Goal: Transaction & Acquisition: Book appointment/travel/reservation

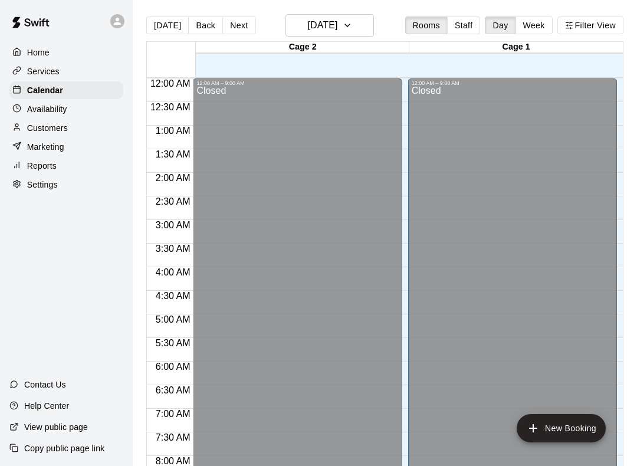
scroll to position [494, 0]
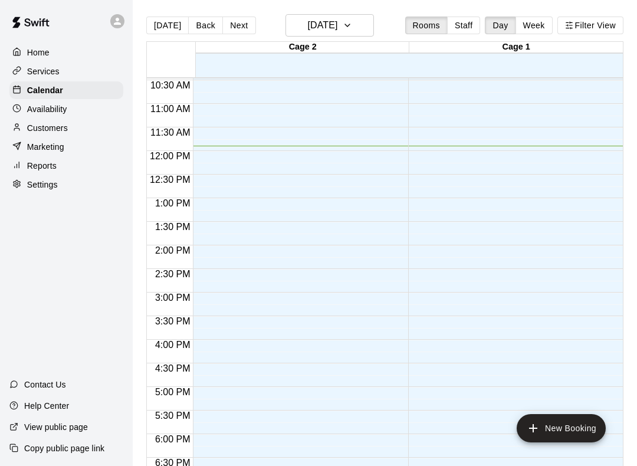
click at [578, 426] on button "New Booking" at bounding box center [561, 428] width 89 height 28
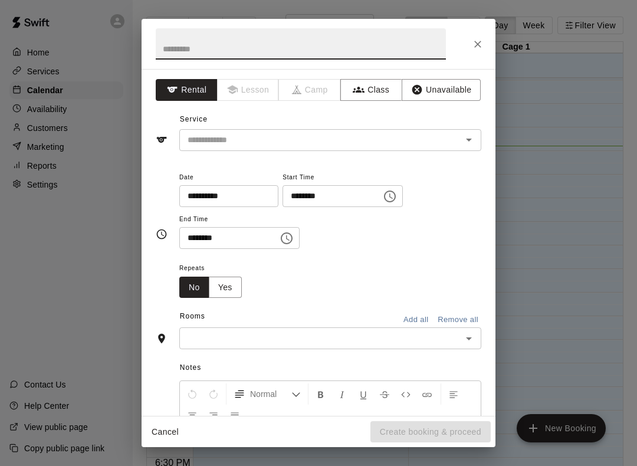
click at [295, 137] on input "text" at bounding box center [313, 140] width 260 height 15
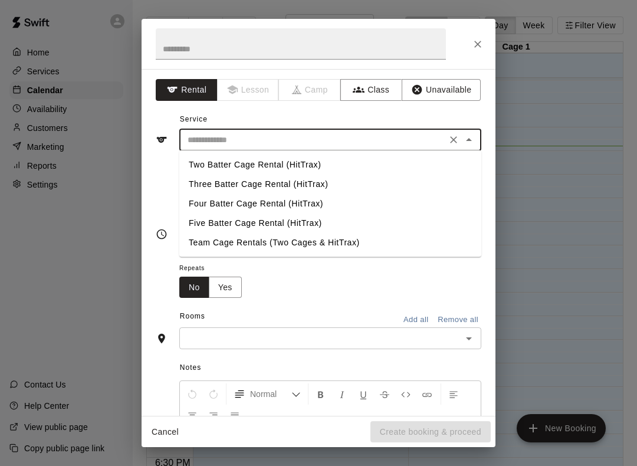
click at [275, 165] on li "Two Batter Cage Rental (HitTrax)" at bounding box center [330, 164] width 302 height 19
type input "**********"
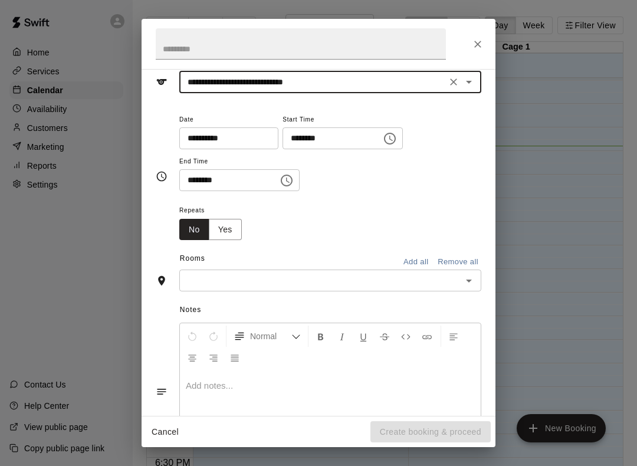
scroll to position [60, 0]
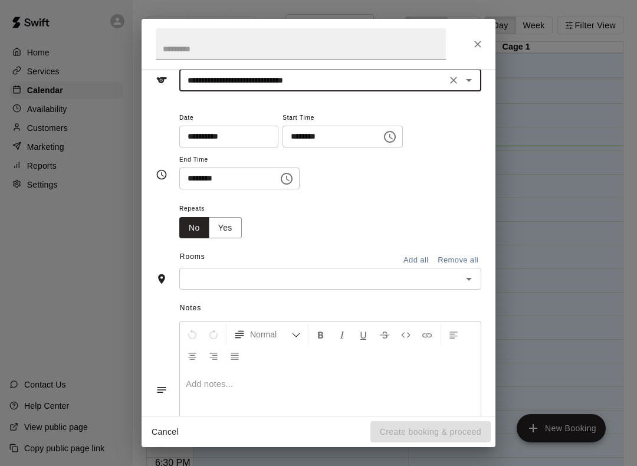
click at [280, 172] on icon "Choose time, selected time is 12:30 PM" at bounding box center [287, 179] width 14 height 14
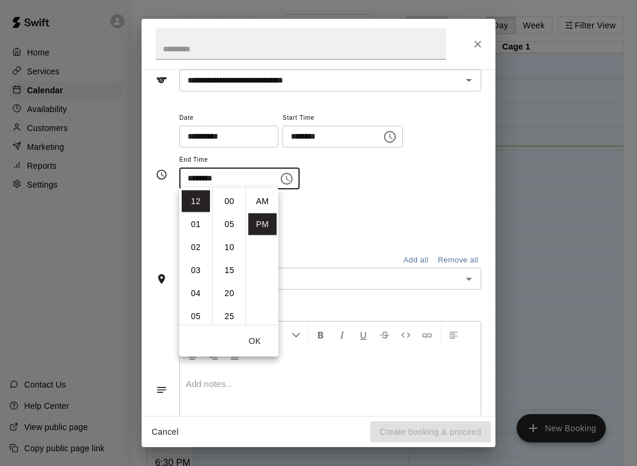
scroll to position [21, 0]
click at [195, 225] on li "01" at bounding box center [196, 224] width 28 height 22
click at [221, 203] on li "00" at bounding box center [229, 201] width 28 height 22
type input "********"
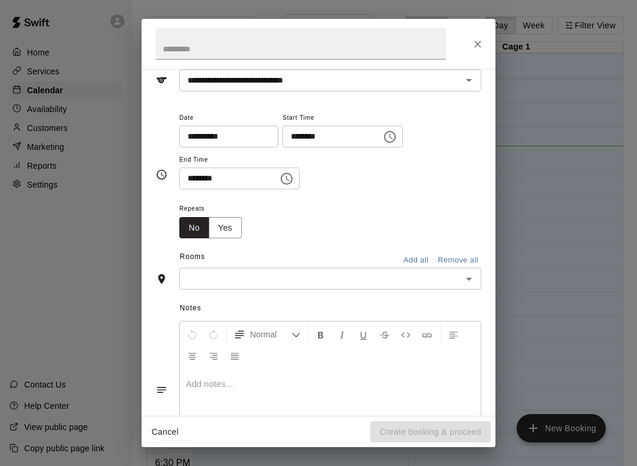
click at [361, 202] on div "Repeats No Yes" at bounding box center [330, 219] width 302 height 37
click at [370, 47] on input "text" at bounding box center [301, 43] width 290 height 31
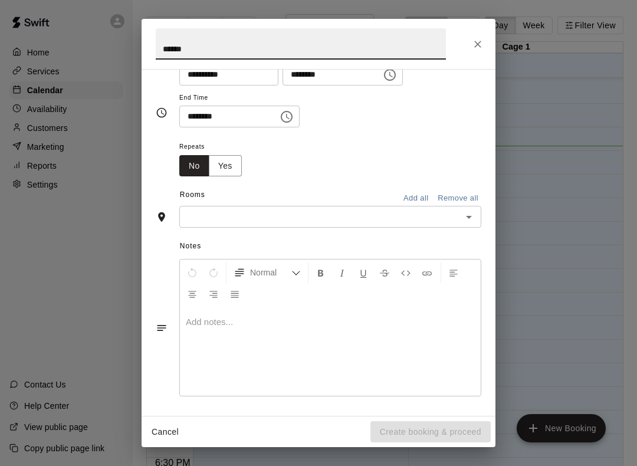
scroll to position [121, 0]
type input "******"
click at [410, 213] on input "text" at bounding box center [320, 217] width 275 height 15
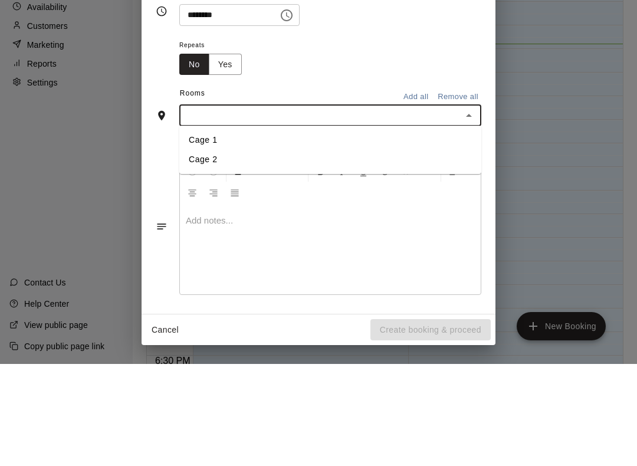
click at [210, 232] on li "Cage 1" at bounding box center [330, 241] width 302 height 19
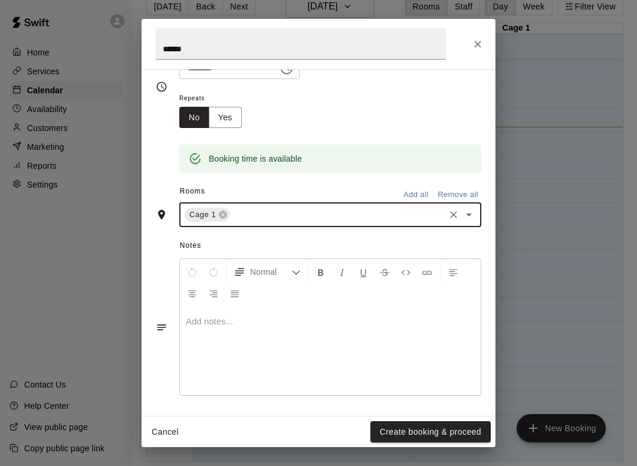
scroll to position [169, 0]
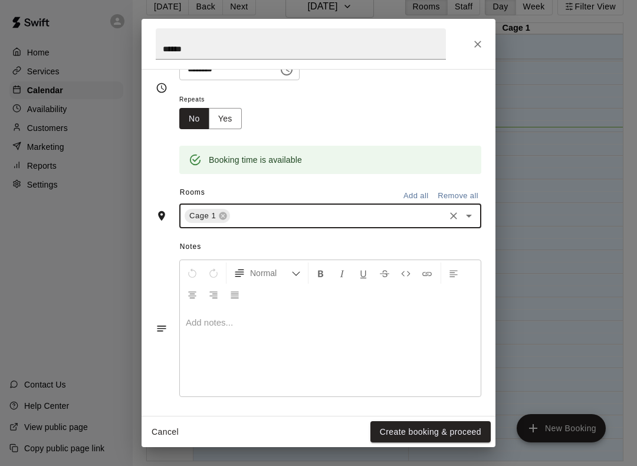
click at [463, 435] on button "Create booking & proceed" at bounding box center [430, 432] width 120 height 22
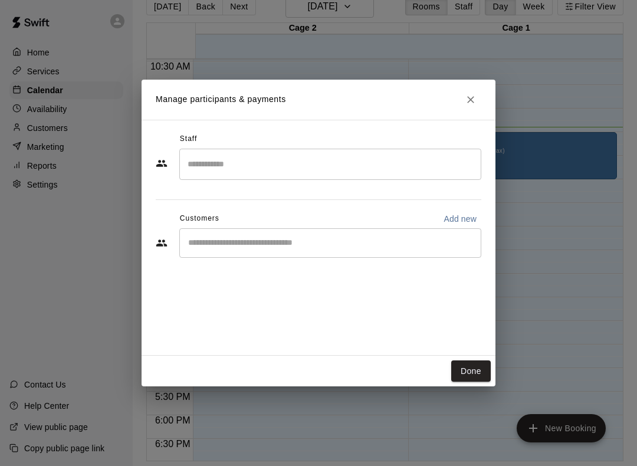
click at [466, 368] on button "Done" at bounding box center [471, 371] width 40 height 22
